Goal: Information Seeking & Learning: Learn about a topic

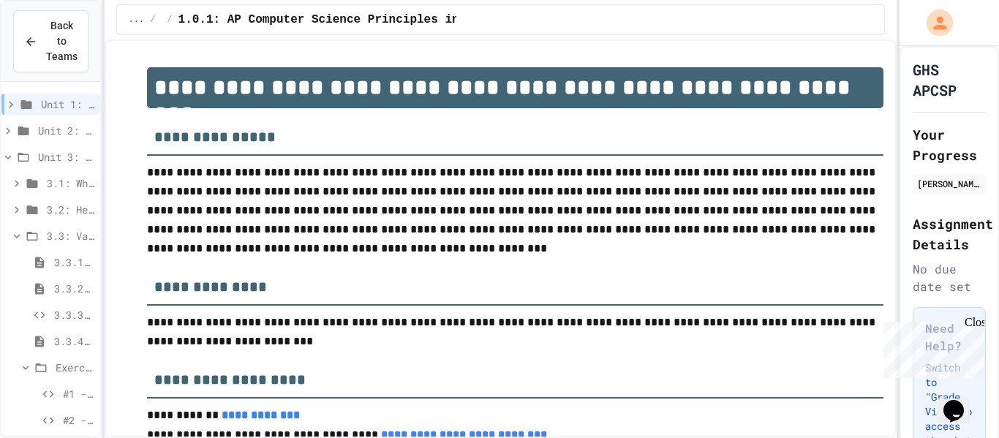
click at [56, 288] on span "3.3.2: Review - Variables and Data Types" at bounding box center [74, 288] width 40 height 15
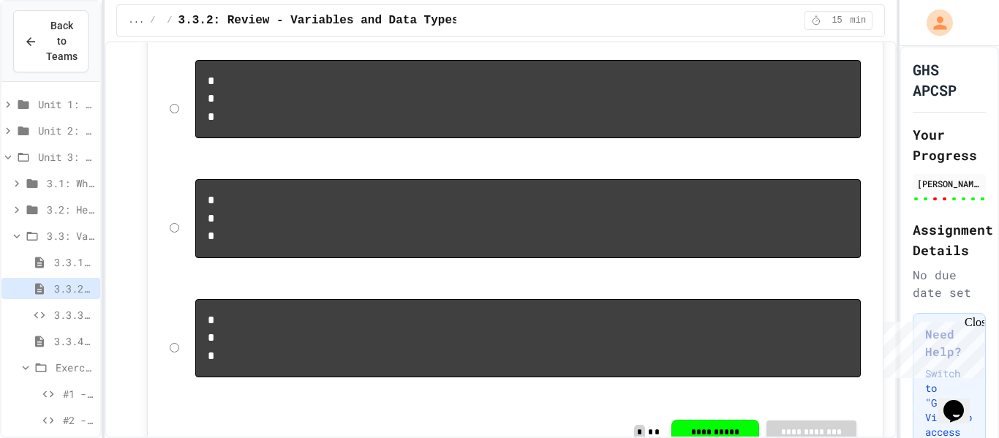
scroll to position [2698, 0]
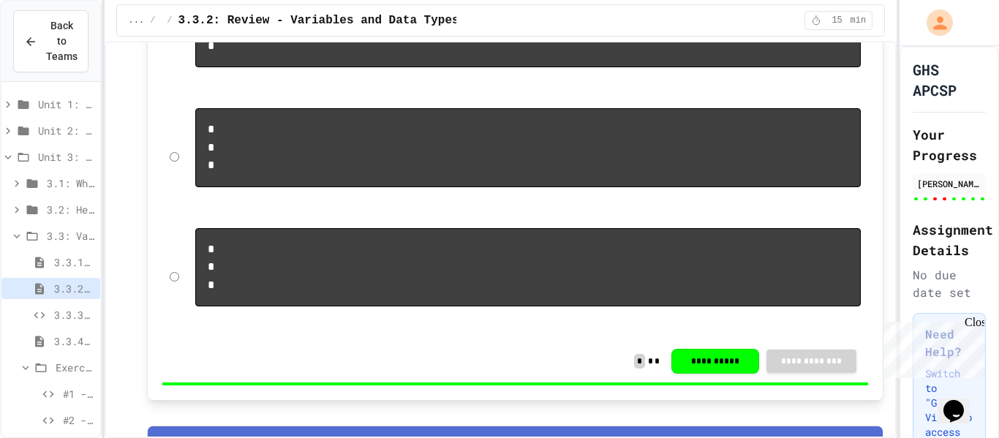
click at [39, 341] on icon at bounding box center [39, 341] width 9 height 11
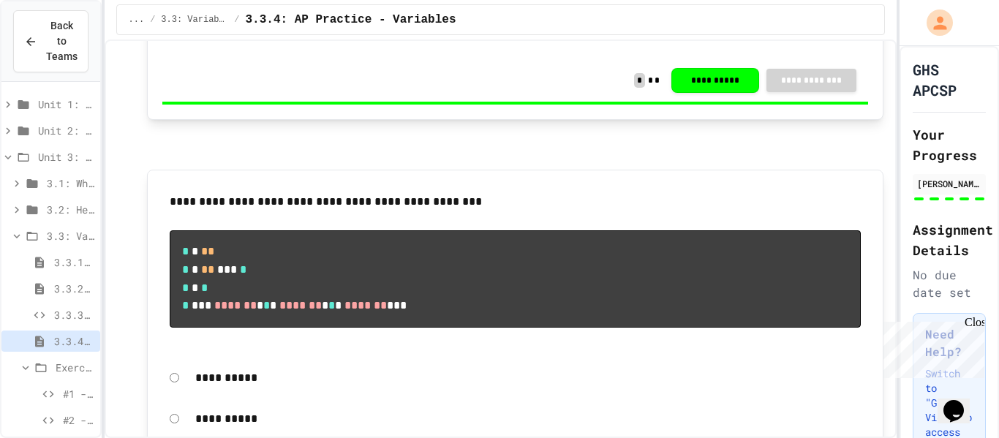
scroll to position [2504, 0]
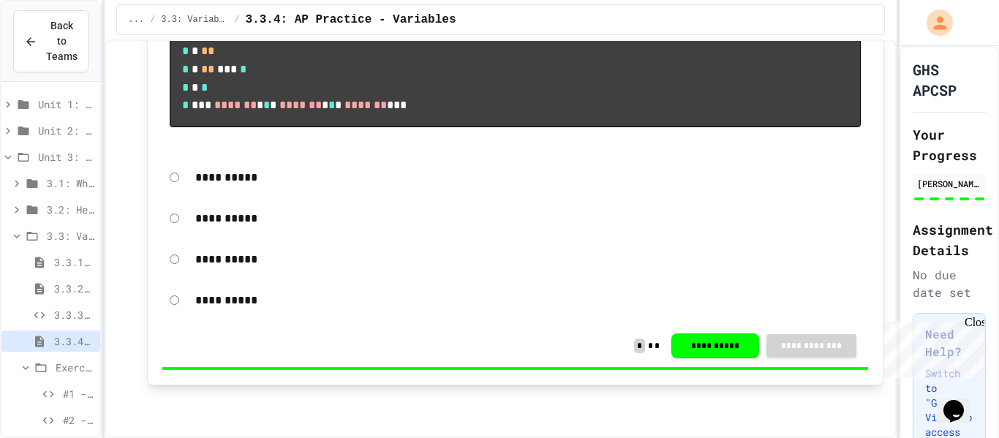
click at [50, 261] on div "3.3.1: Variables and Data Types" at bounding box center [50, 262] width 99 height 21
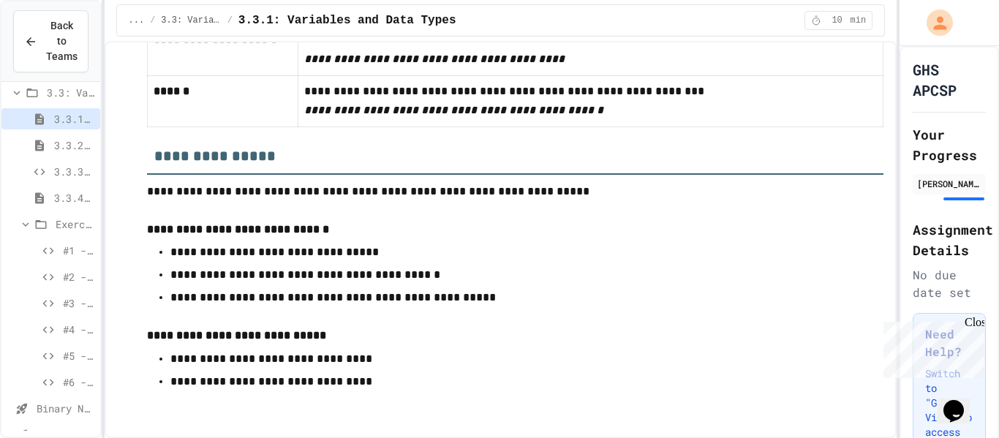
scroll to position [169, 0]
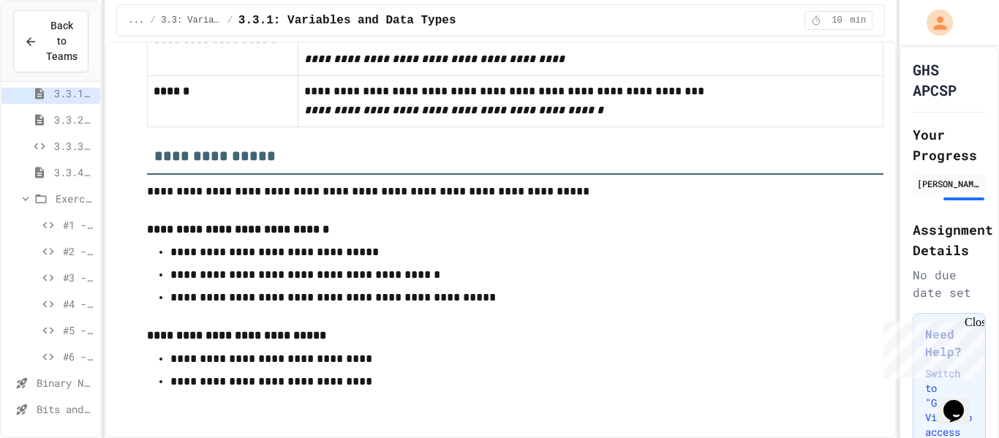
click at [57, 302] on div "#4 - Complete the Code (Medium)" at bounding box center [50, 303] width 99 height 21
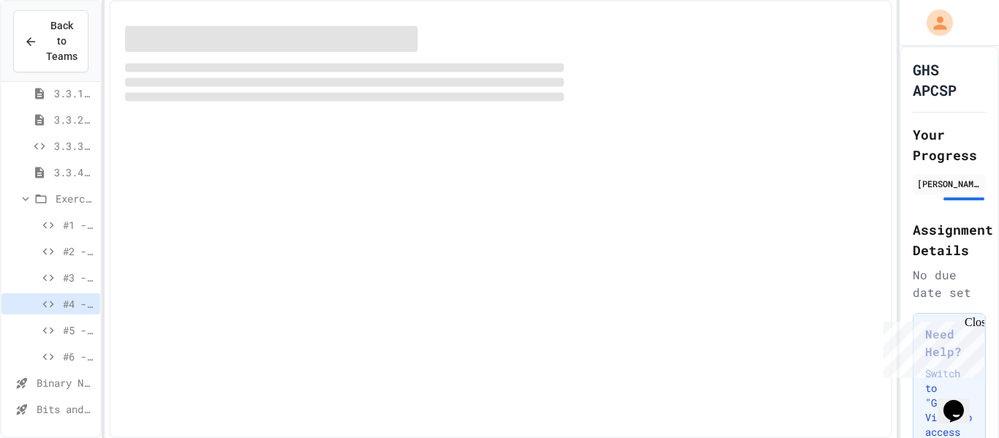
scroll to position [157, 0]
